Goal: Complete application form: Complete application form

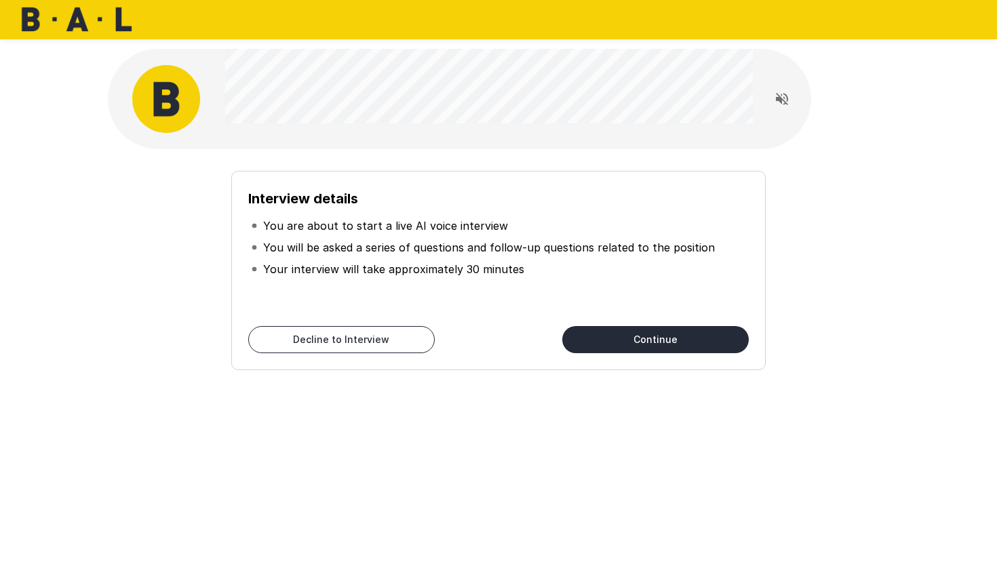
click at [614, 324] on div "Interview details You are about to start a live AI voice interview You will be …" at bounding box center [498, 270] width 534 height 199
click at [618, 331] on button "Continue" at bounding box center [655, 339] width 187 height 27
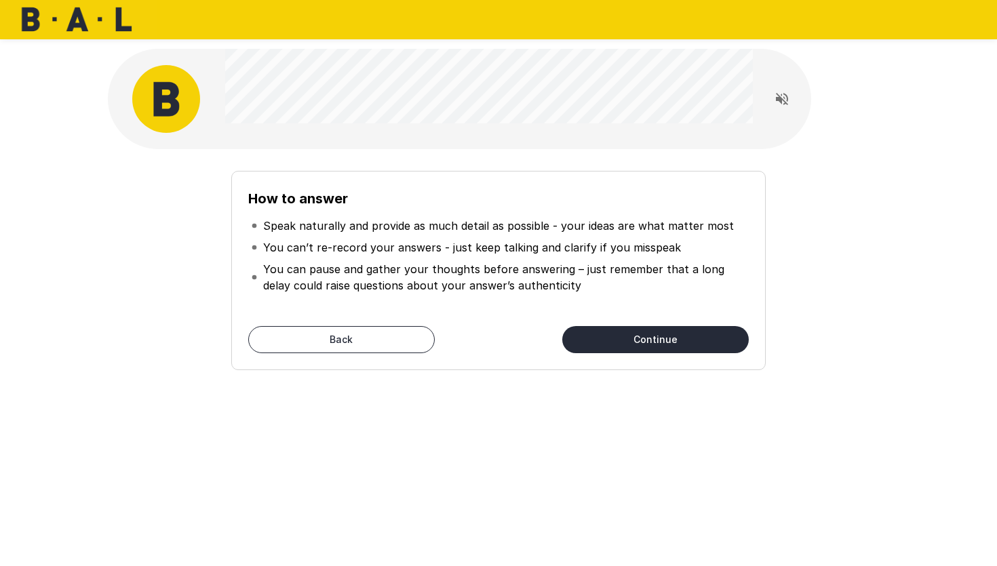
click at [618, 331] on button "Continue" at bounding box center [655, 339] width 187 height 27
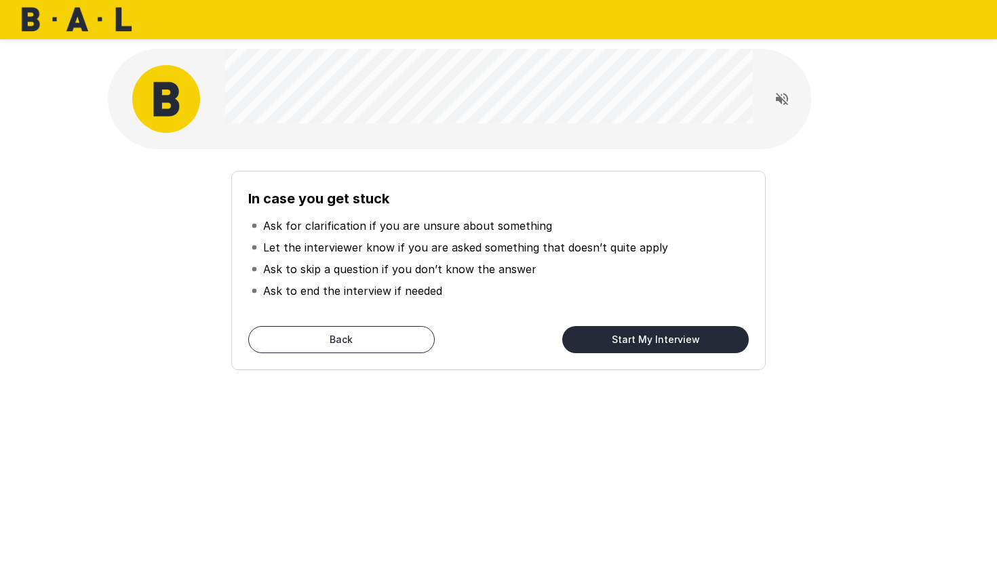
click at [389, 329] on button "Back" at bounding box center [341, 339] width 187 height 27
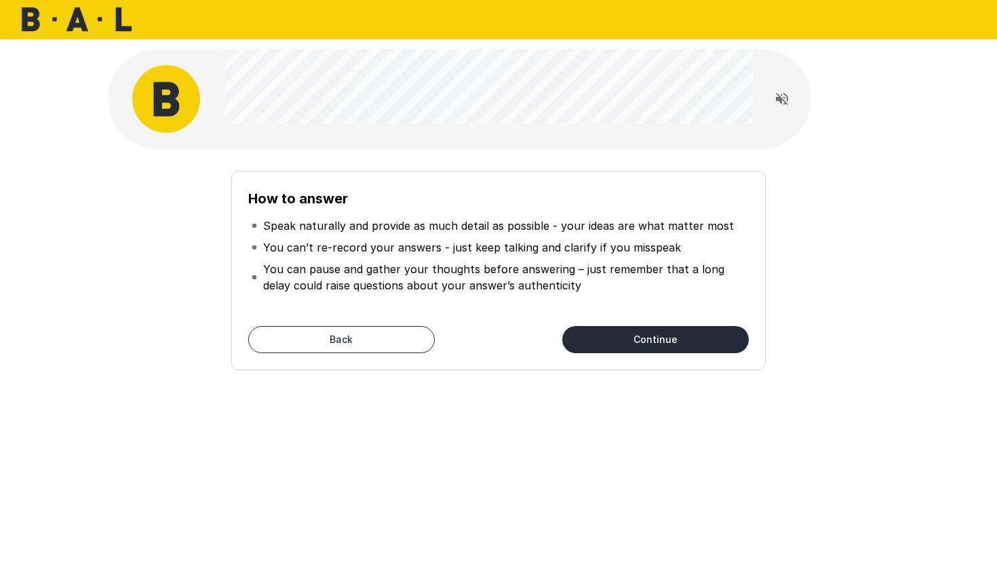
click at [626, 372] on div "How to answer Speak naturally and provide as much detail as possible - your ide…" at bounding box center [498, 262] width 781 height 227
click at [652, 344] on button "Continue" at bounding box center [655, 339] width 187 height 27
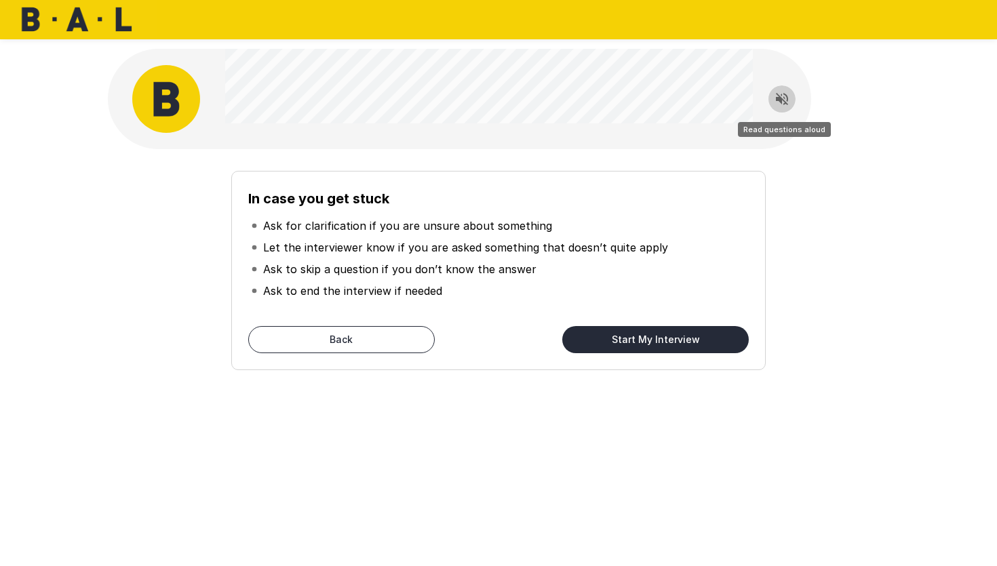
click at [785, 96] on icon "Read questions aloud" at bounding box center [782, 99] width 16 height 16
click at [608, 332] on button "Start My Interview" at bounding box center [655, 339] width 187 height 27
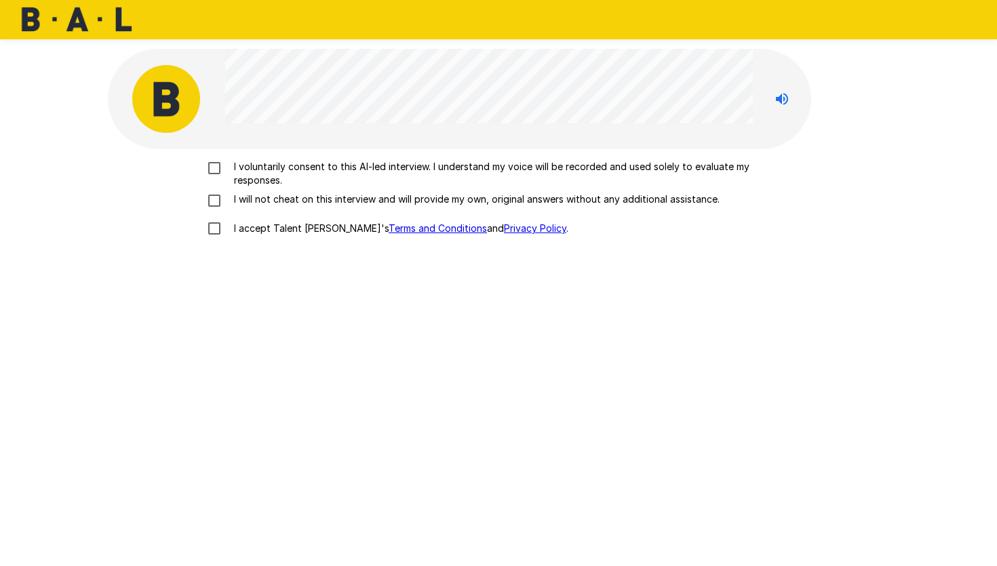
click at [279, 172] on p "I voluntarily consent to this AI-led interview. I understand my voice will be r…" at bounding box center [513, 173] width 568 height 27
click at [250, 203] on p "I will not cheat on this interview and will provide my own, original answers wi…" at bounding box center [474, 200] width 491 height 14
click at [235, 219] on label "I accept Talent Llama's Terms and Conditions and Privacy Policy ." at bounding box center [498, 228] width 597 height 28
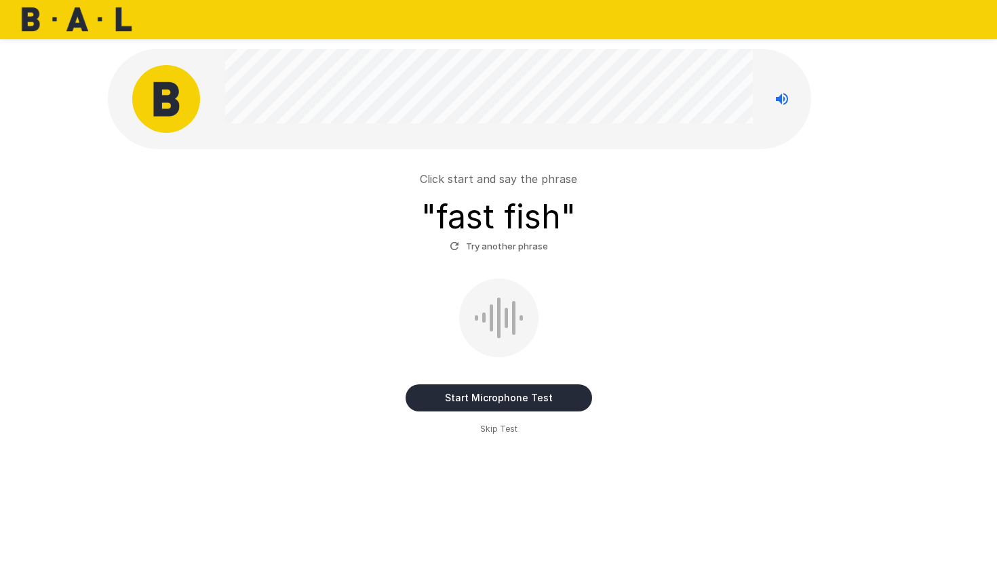
click at [477, 395] on button "Start Microphone Test" at bounding box center [499, 398] width 187 height 27
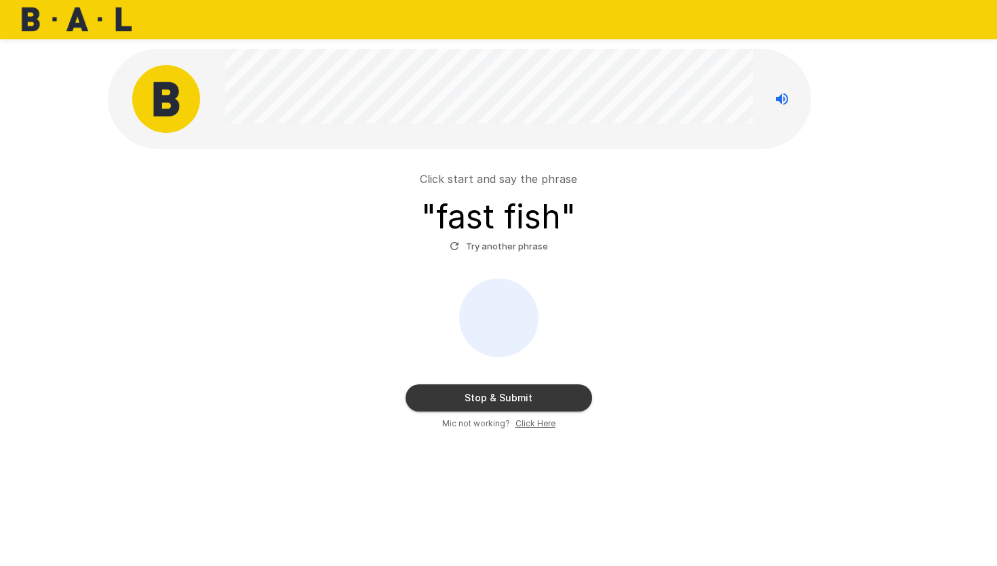
click at [511, 243] on button "Try another phrase" at bounding box center [498, 246] width 105 height 21
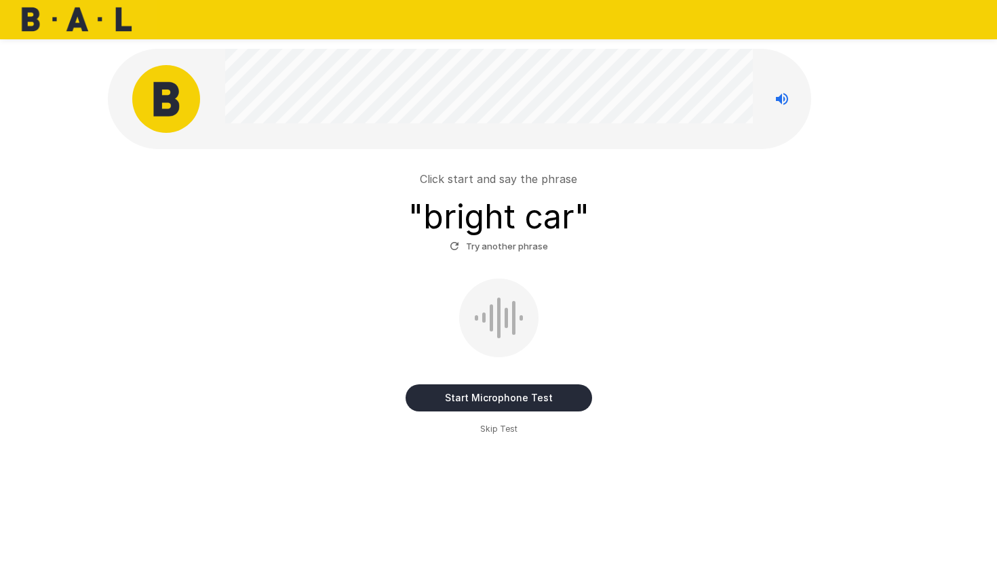
click at [450, 385] on button "Start Microphone Test" at bounding box center [499, 398] width 187 height 27
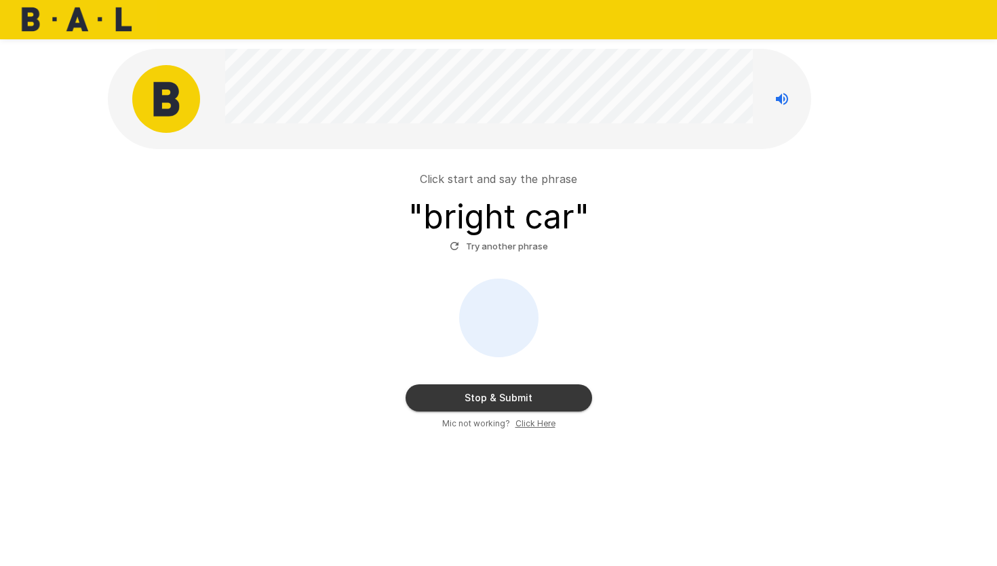
click at [457, 389] on button "Stop & Submit" at bounding box center [499, 398] width 187 height 27
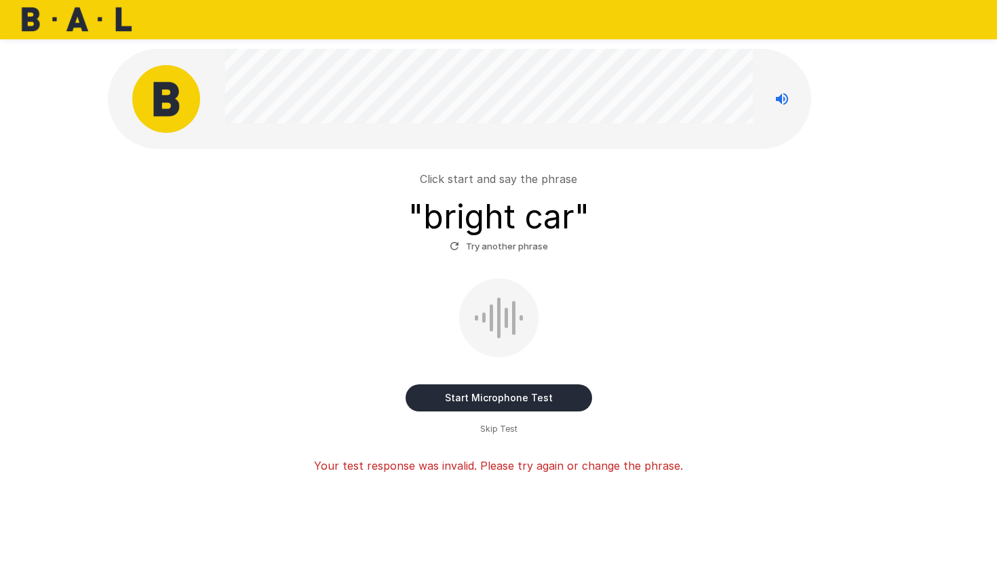
click at [457, 389] on button "Start Microphone Test" at bounding box center [499, 398] width 187 height 27
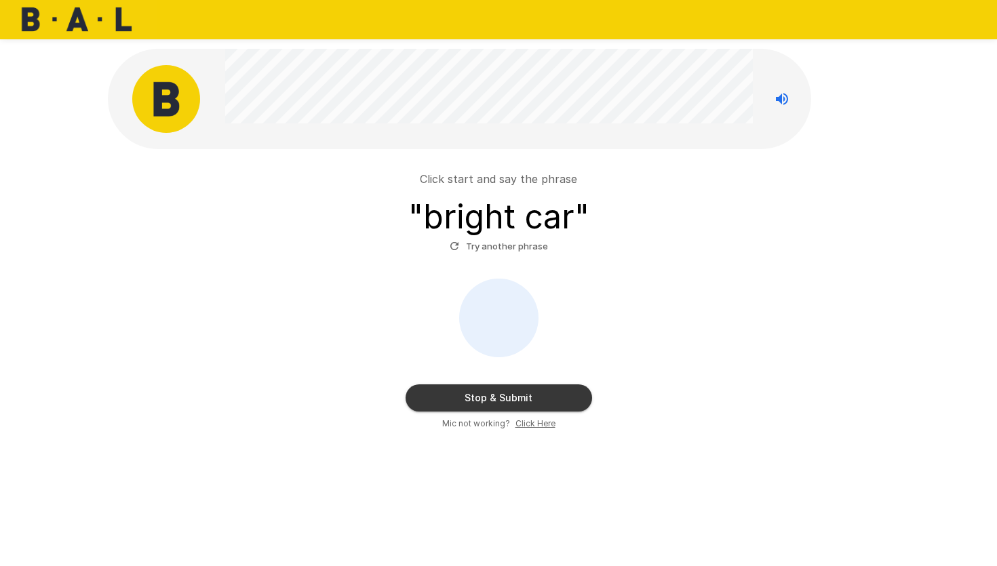
click at [457, 389] on button "Stop & Submit" at bounding box center [499, 398] width 187 height 27
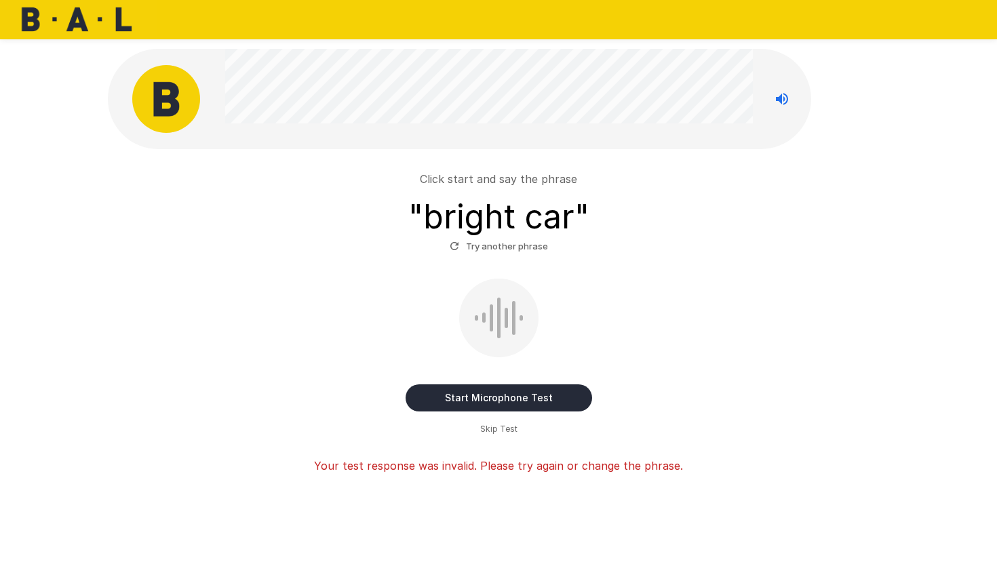
click at [509, 252] on button "Try another phrase" at bounding box center [498, 246] width 105 height 21
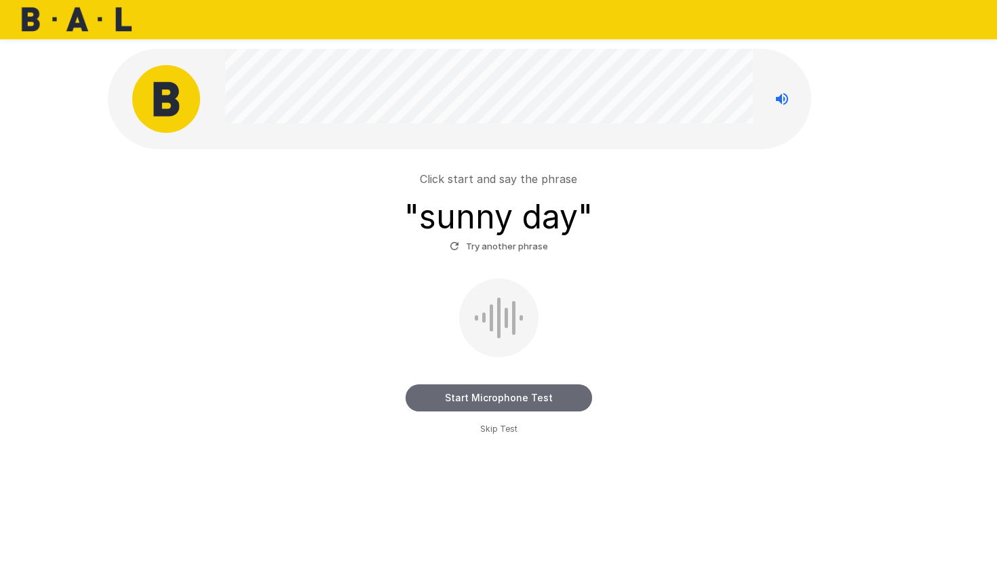
click at [516, 395] on button "Start Microphone Test" at bounding box center [499, 398] width 187 height 27
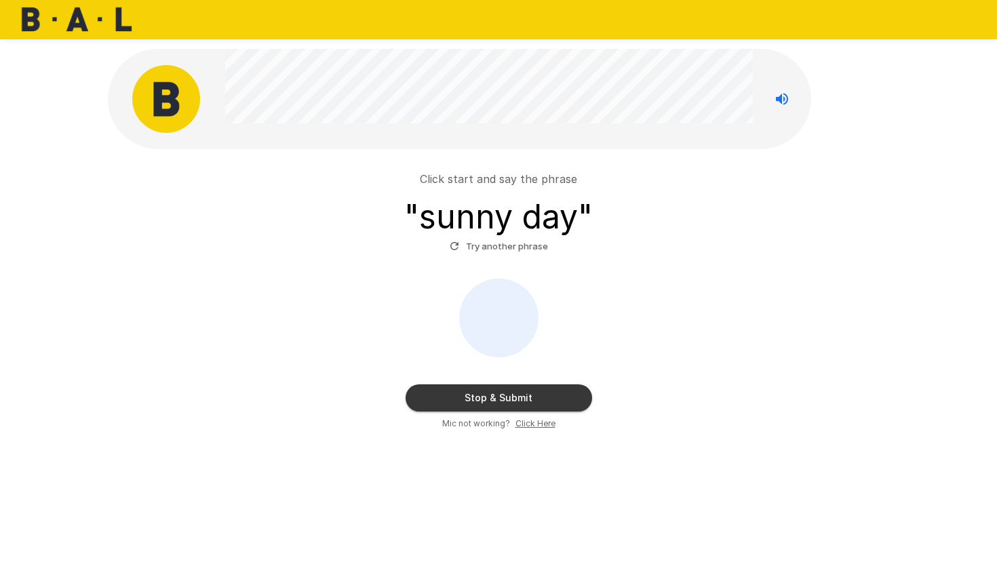
click at [516, 394] on button "Stop & Submit" at bounding box center [499, 398] width 187 height 27
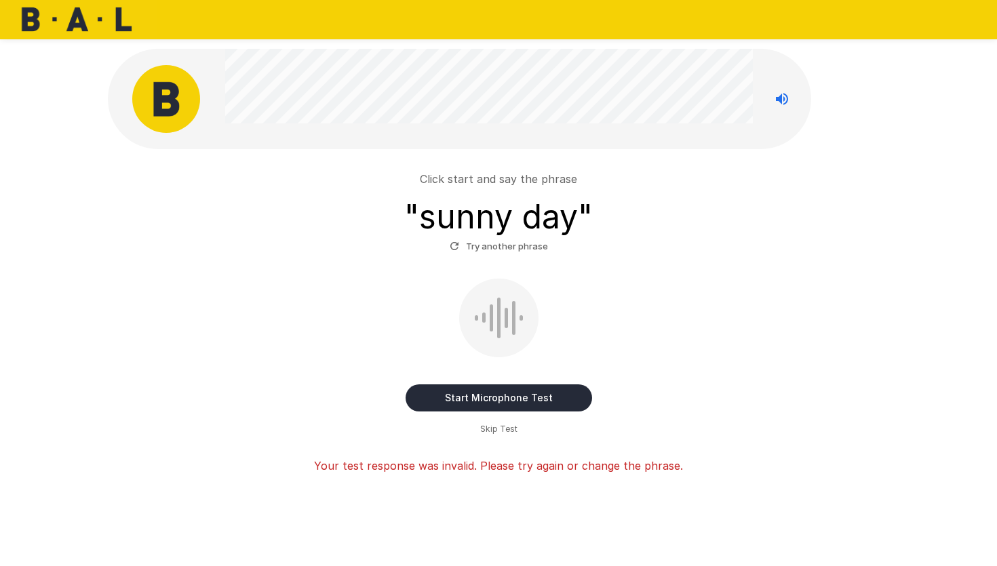
click at [490, 427] on span "Skip Test" at bounding box center [498, 430] width 37 height 14
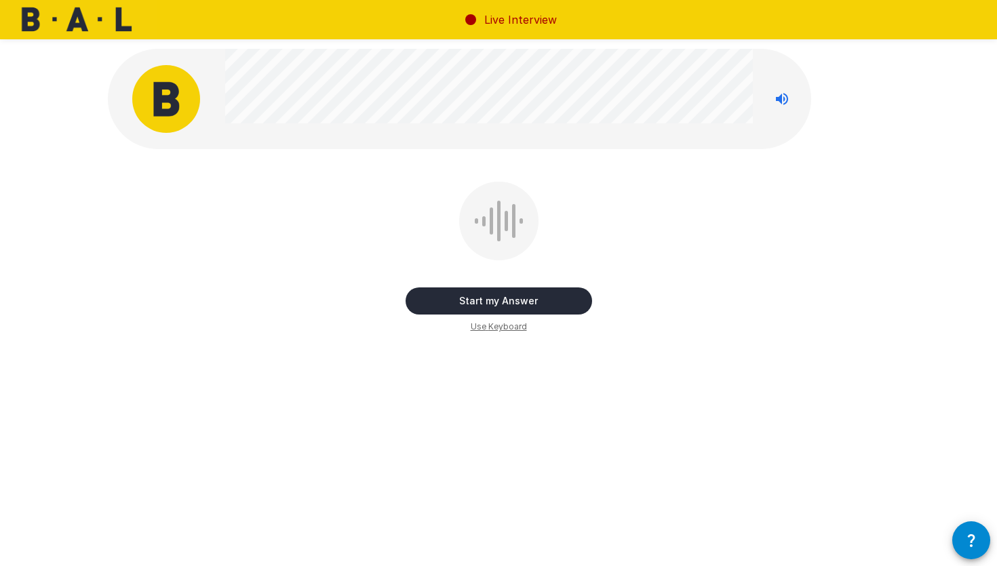
click at [562, 282] on div "Start my Answer" at bounding box center [499, 287] width 187 height 54
click at [553, 291] on button "Start my Answer" at bounding box center [499, 301] width 187 height 27
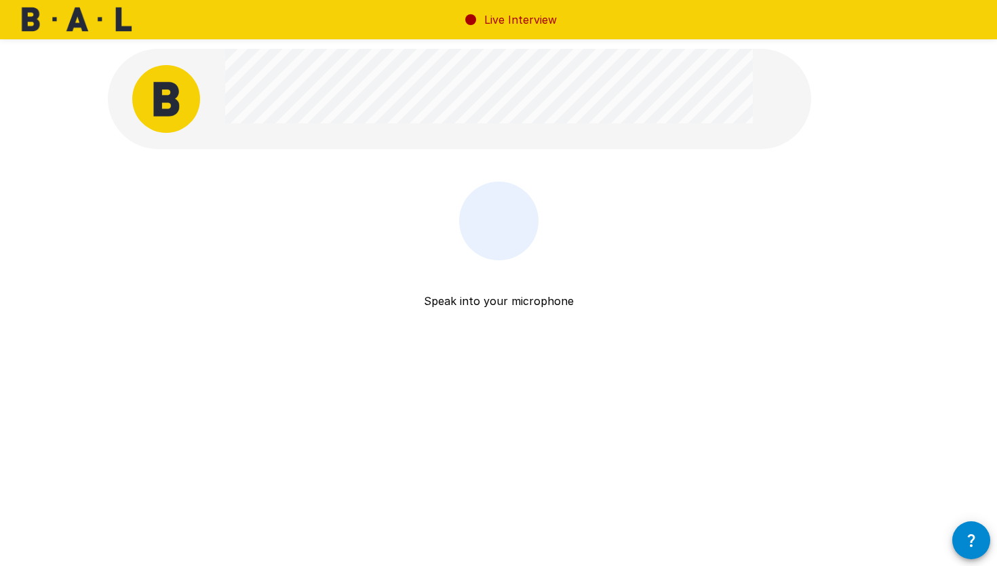
click at [507, 258] on div at bounding box center [498, 221] width 79 height 79
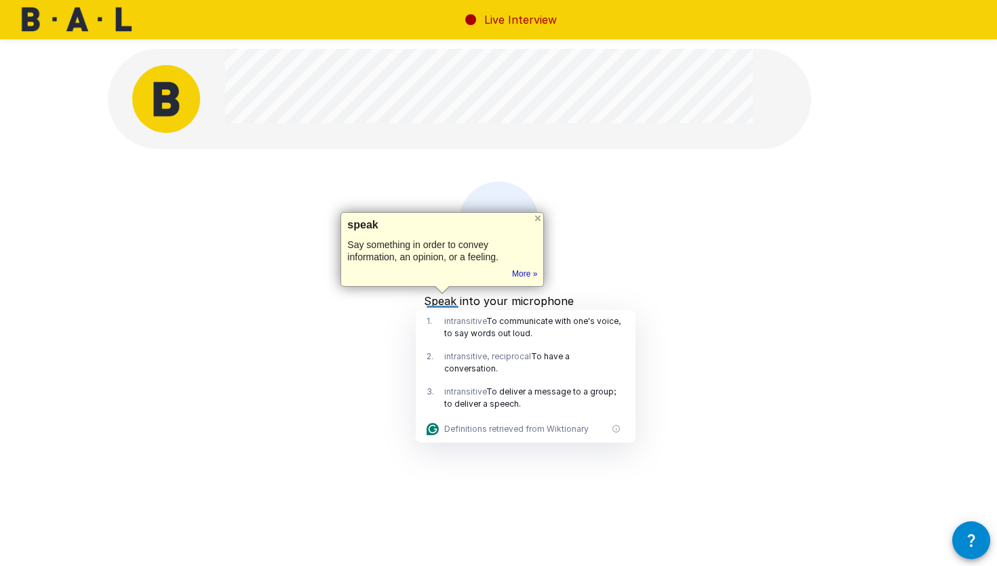
click at [482, 292] on p "Speak into your microphone" at bounding box center [499, 284] width 150 height 49
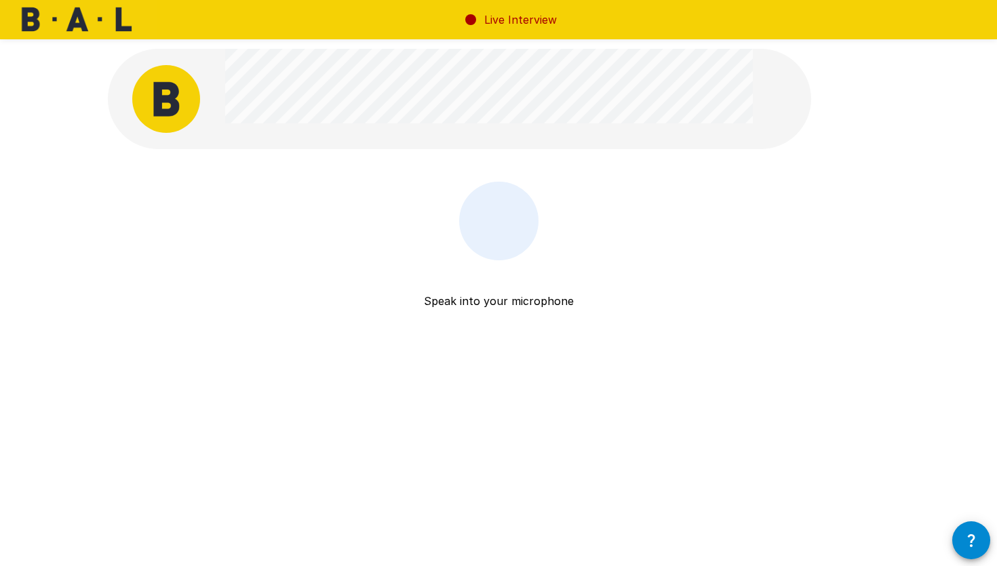
click at [520, 13] on p "Live Interview" at bounding box center [520, 20] width 73 height 16
click at [186, 113] on img at bounding box center [166, 99] width 68 height 68
click at [121, 39] on div "Speak into your microphone Stop & Submit" at bounding box center [499, 221] width 814 height 443
click at [113, 35] on img at bounding box center [78, 19] width 157 height 39
click at [456, 178] on div "Speak into your microphone Stop & Submit" at bounding box center [499, 221] width 814 height 443
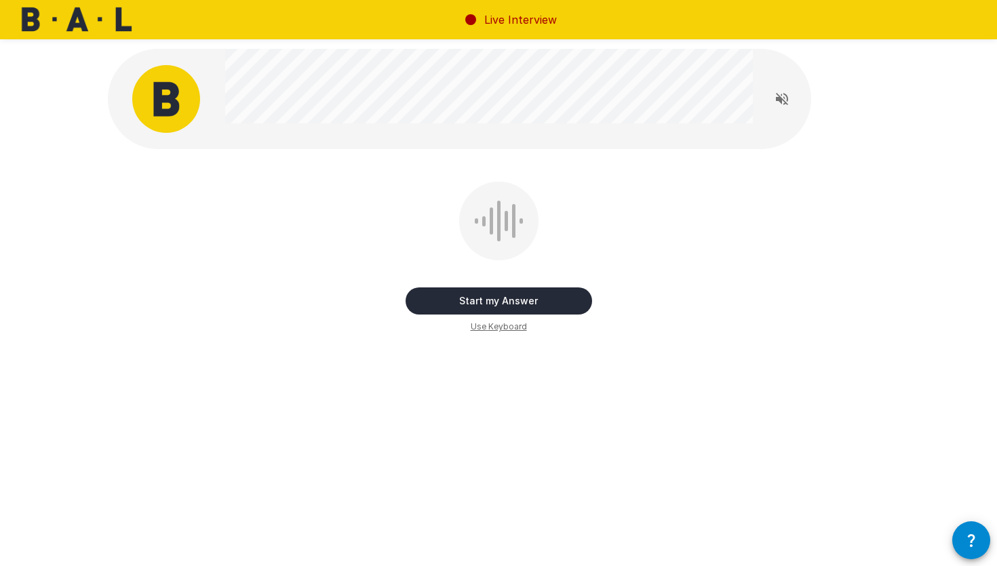
click at [515, 306] on button "Start my Answer" at bounding box center [499, 301] width 187 height 27
